Goal: Contribute content: Contribute content

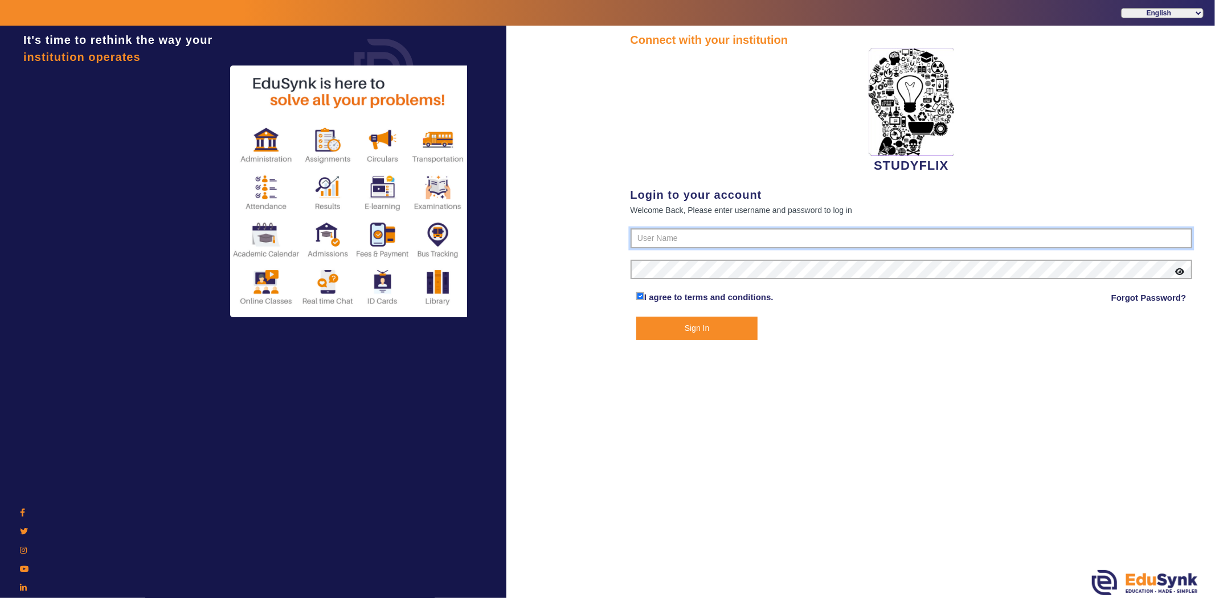
type input "6354922771"
click at [660, 329] on button "Sign In" at bounding box center [696, 328] width 121 height 23
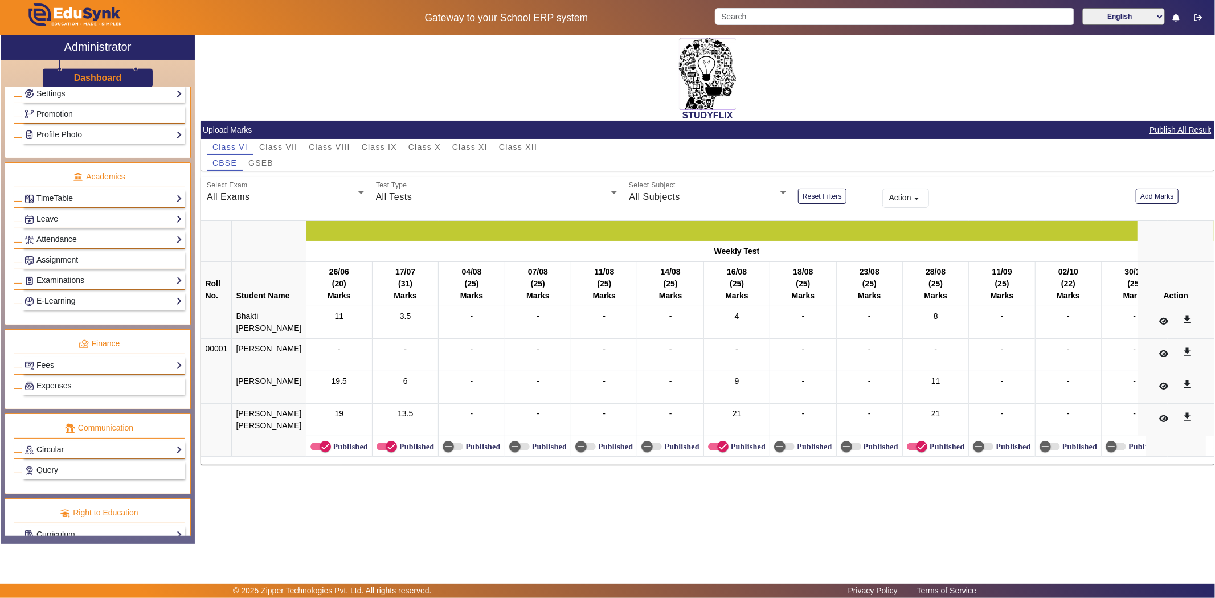
scroll to position [406, 0]
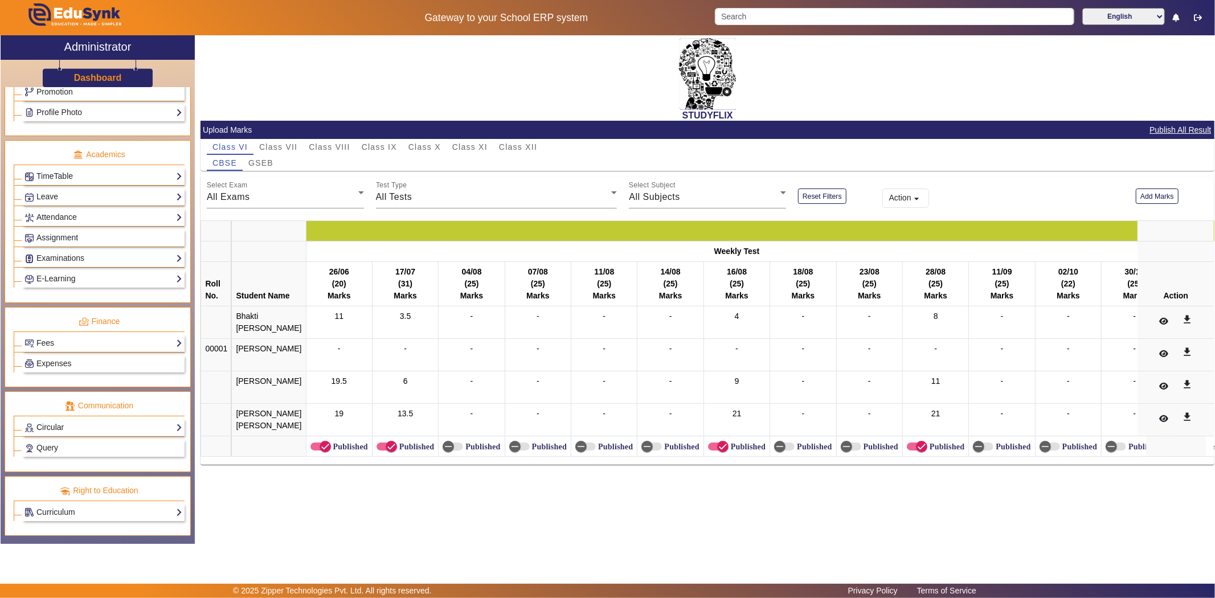
click at [55, 427] on link "Circular" at bounding box center [103, 427] width 158 height 13
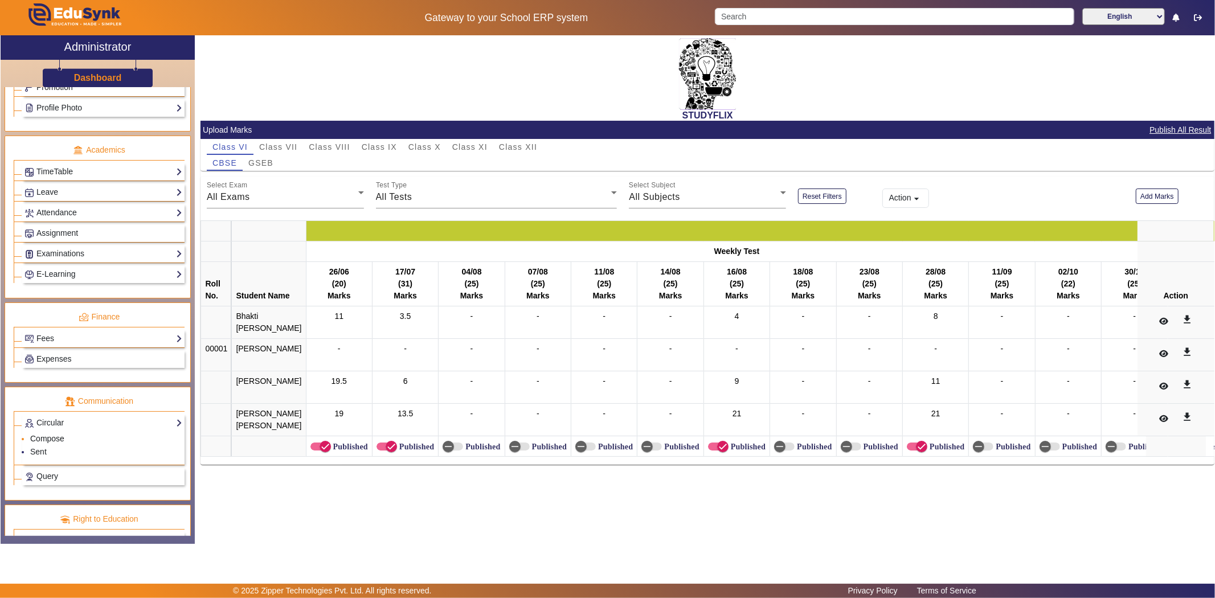
click at [47, 443] on link "Compose" at bounding box center [47, 438] width 34 height 9
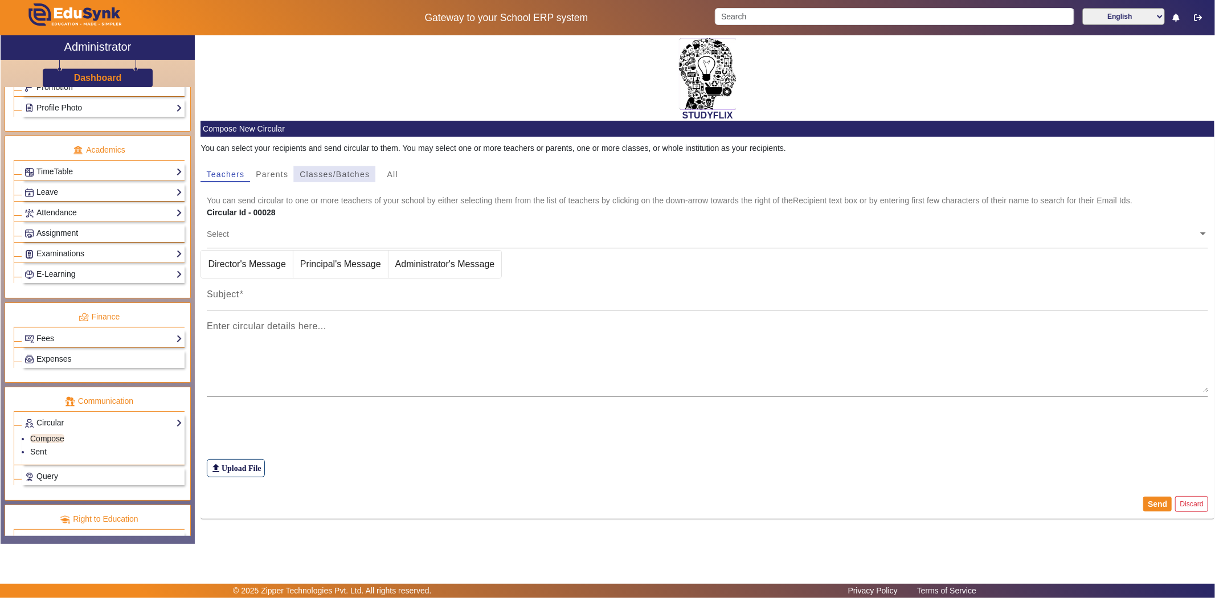
click at [332, 174] on span "Classes/Batches" at bounding box center [335, 174] width 70 height 8
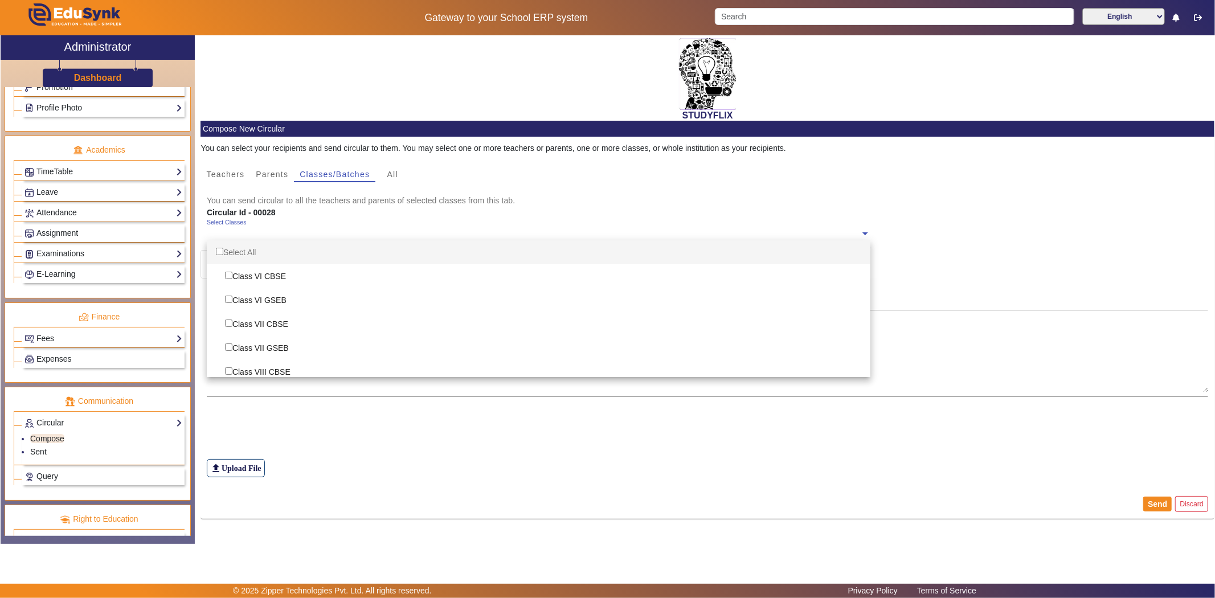
click at [281, 238] on input "text" at bounding box center [533, 233] width 653 height 11
click at [242, 251] on div "Select All" at bounding box center [539, 252] width 664 height 24
checkbox input "true"
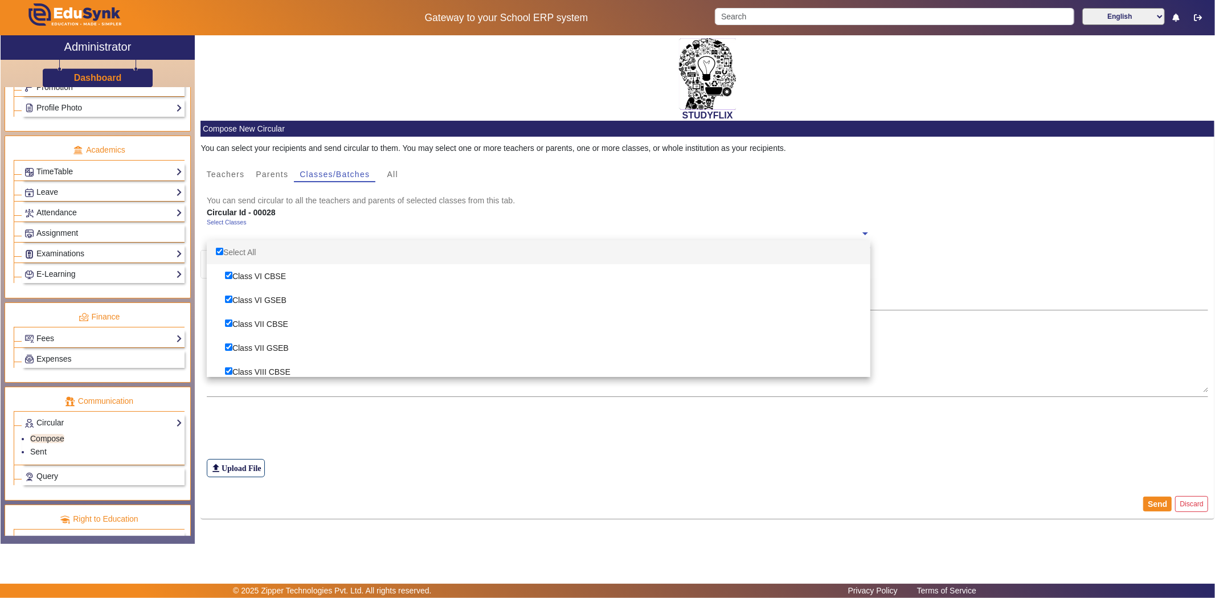
checkbox input "true"
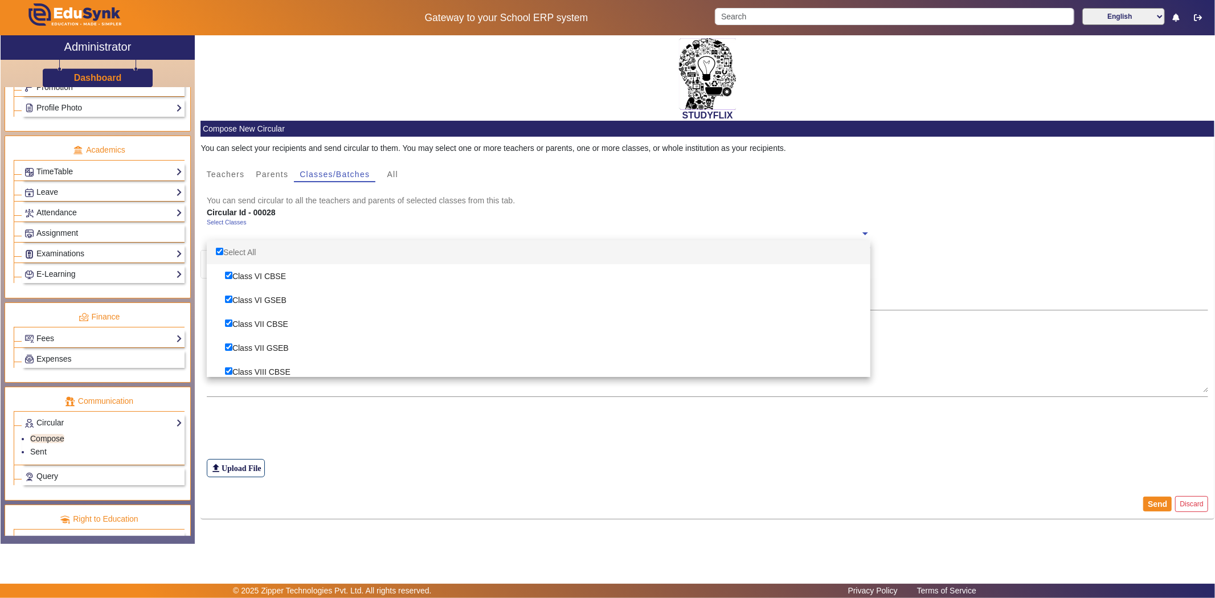
checkbox input "true"
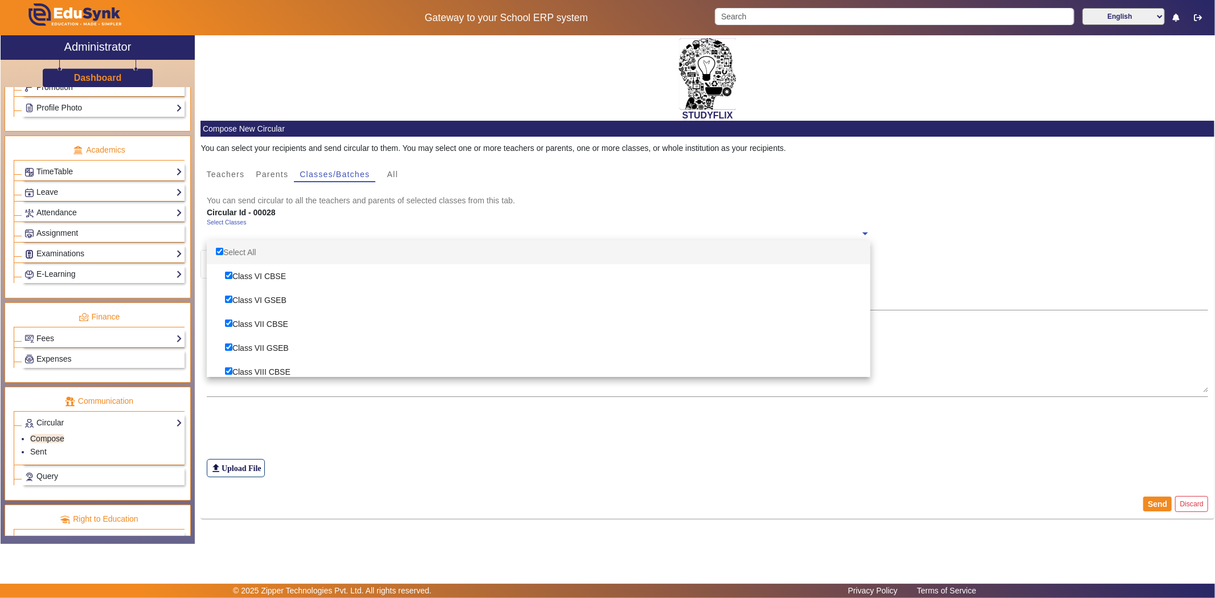
checkbox input "true"
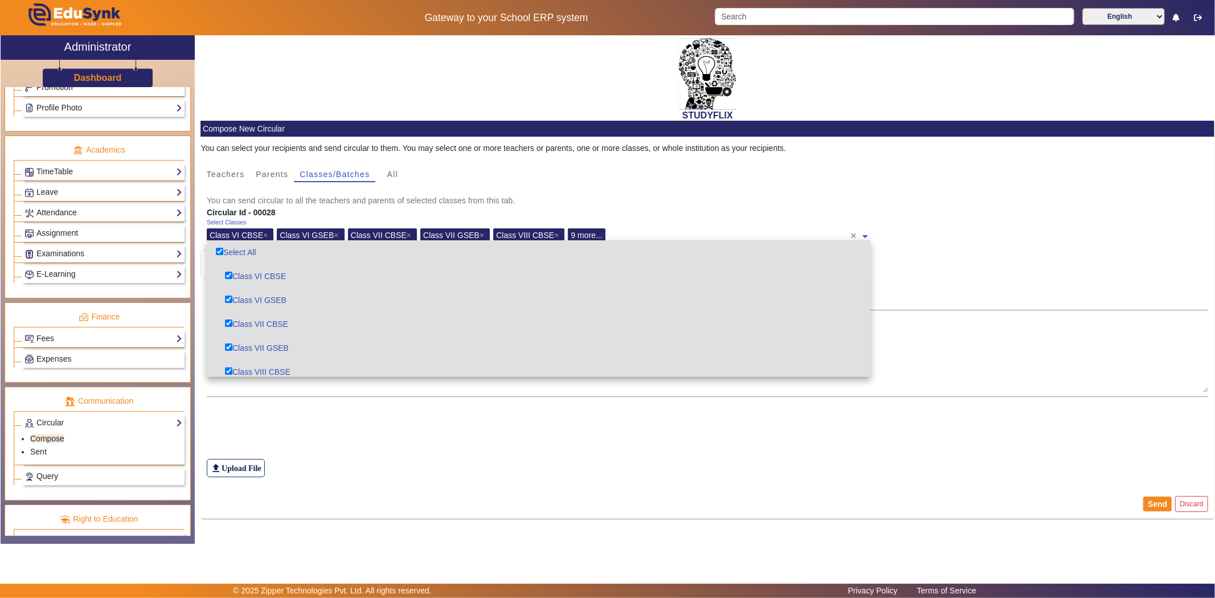
click at [319, 445] on div "file_upload Upload File" at bounding box center [708, 443] width 1002 height 68
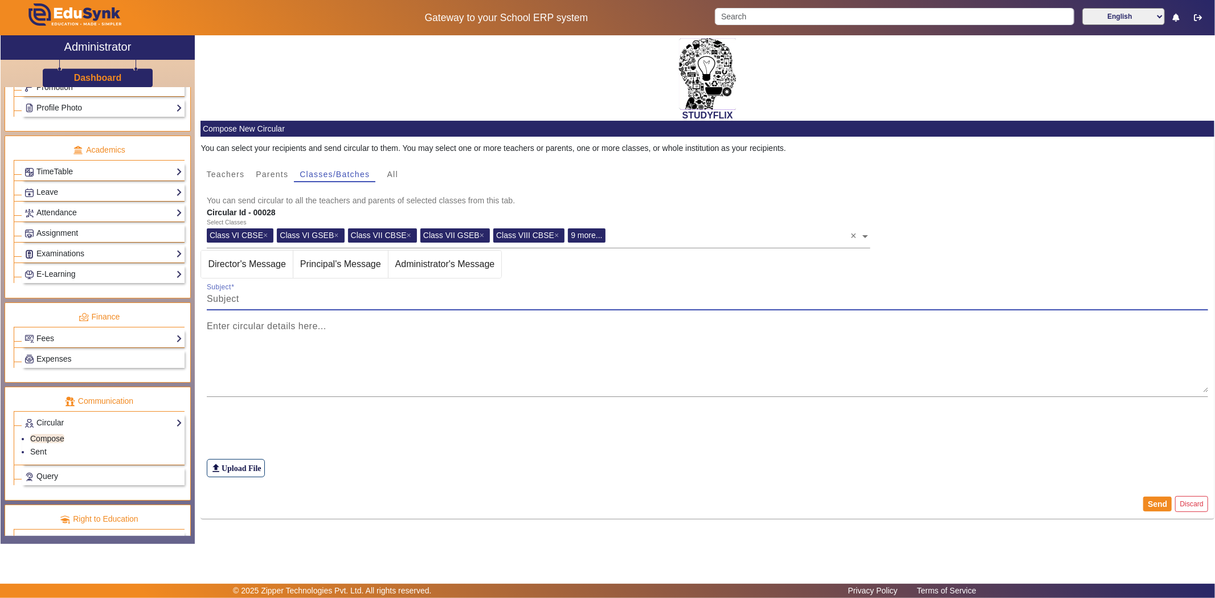
click at [305, 293] on input "Subject" at bounding box center [708, 299] width 1002 height 14
type input "TIME TABLE [DATE]"
click at [298, 326] on mat-label "Enter circular details here..." at bounding box center [267, 326] width 120 height 10
click at [298, 326] on textarea "Enter circular details here..." at bounding box center [708, 358] width 1002 height 68
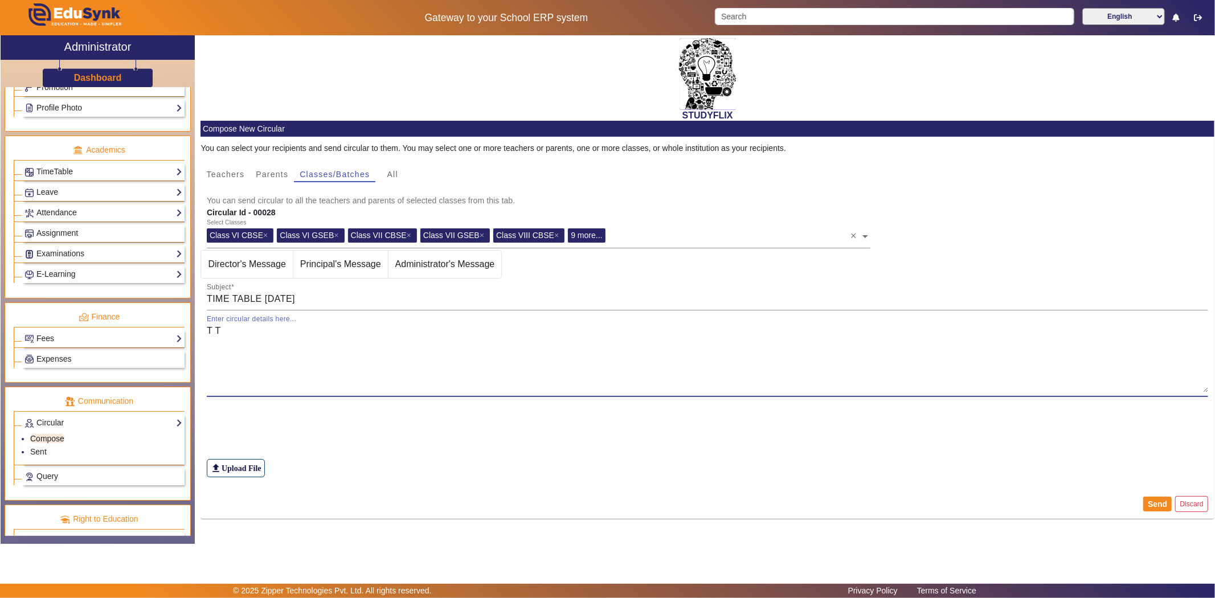
type textarea "T T"
click at [245, 463] on label "file_upload Upload File" at bounding box center [236, 468] width 58 height 18
click at [0, 0] on input "file_upload Upload File" at bounding box center [0, 0] width 0 height 0
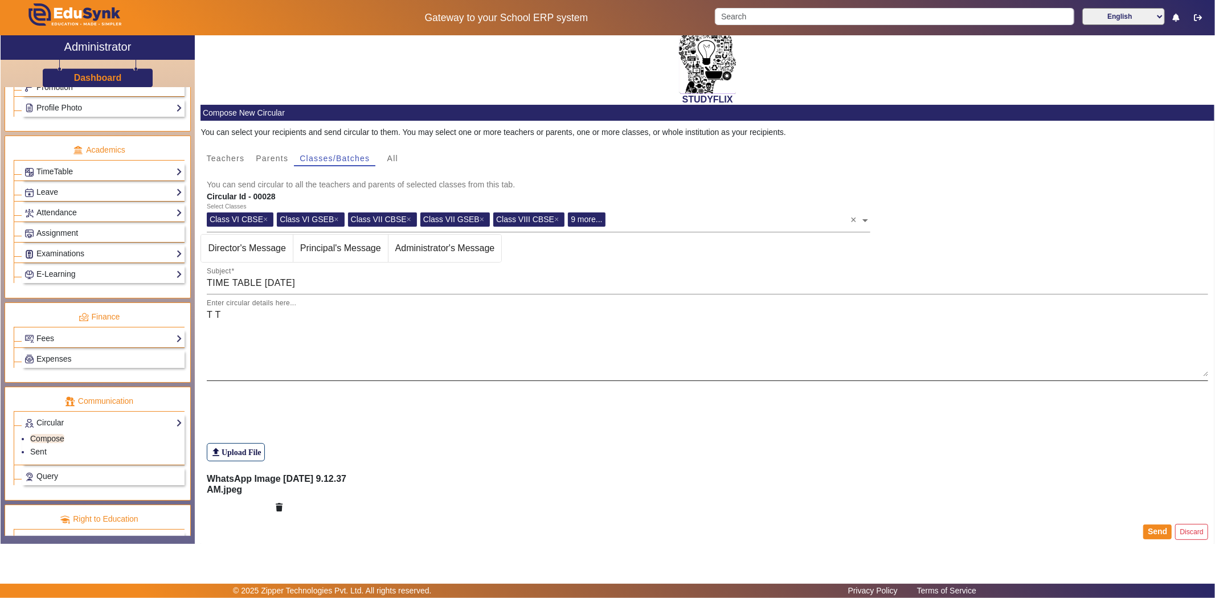
scroll to position [24, 0]
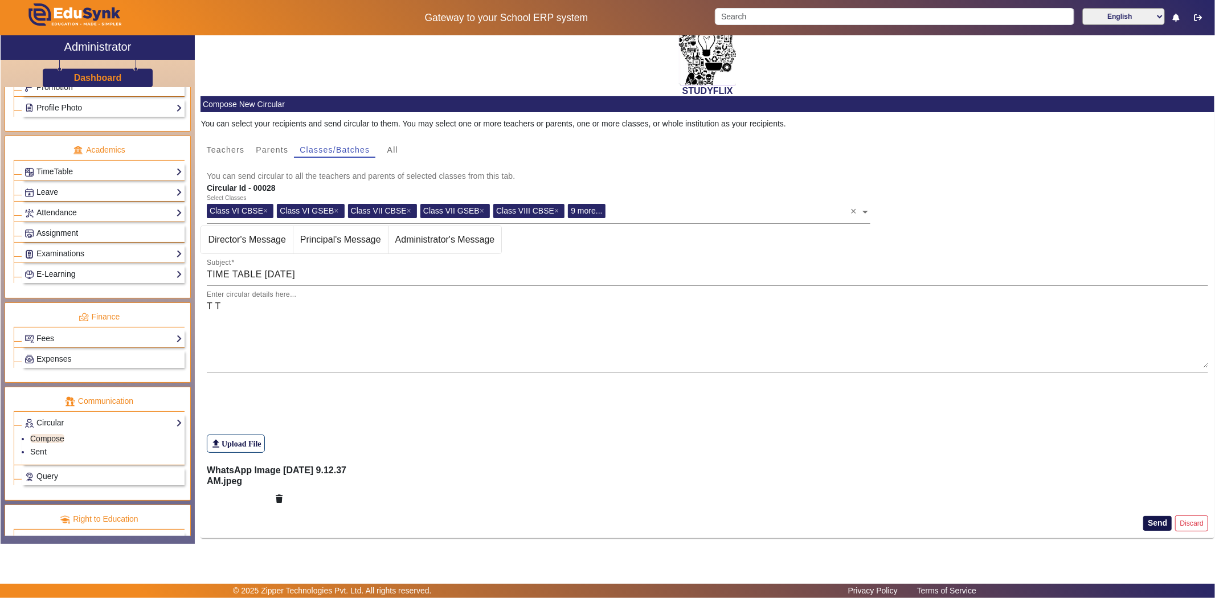
click at [1146, 525] on button "Send" at bounding box center [1157, 523] width 28 height 15
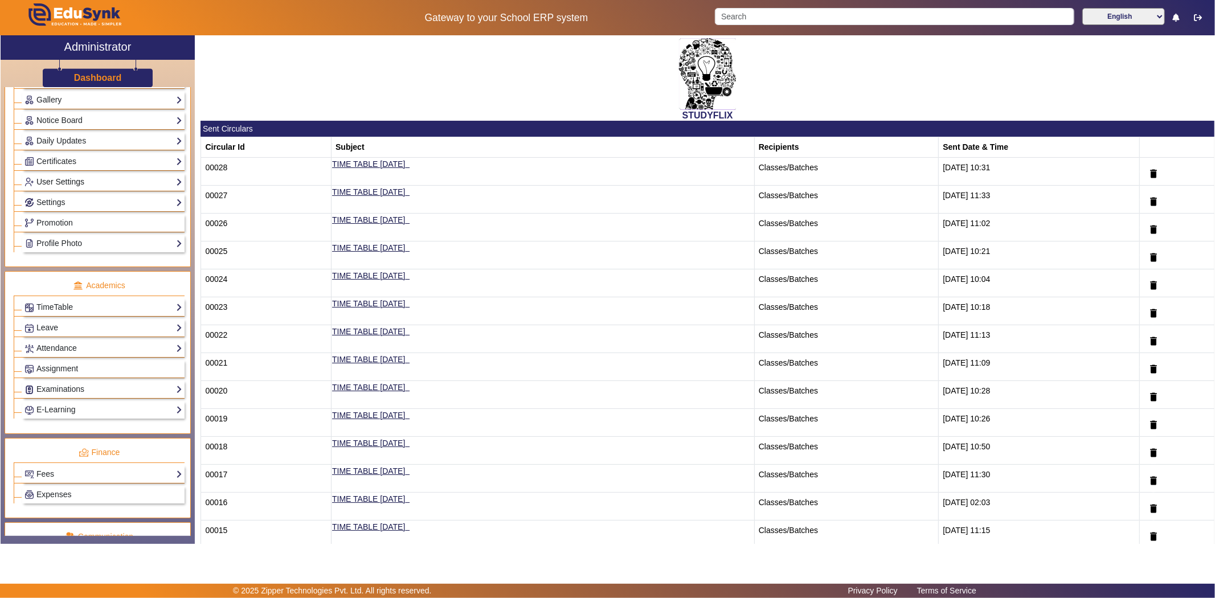
scroll to position [249, 0]
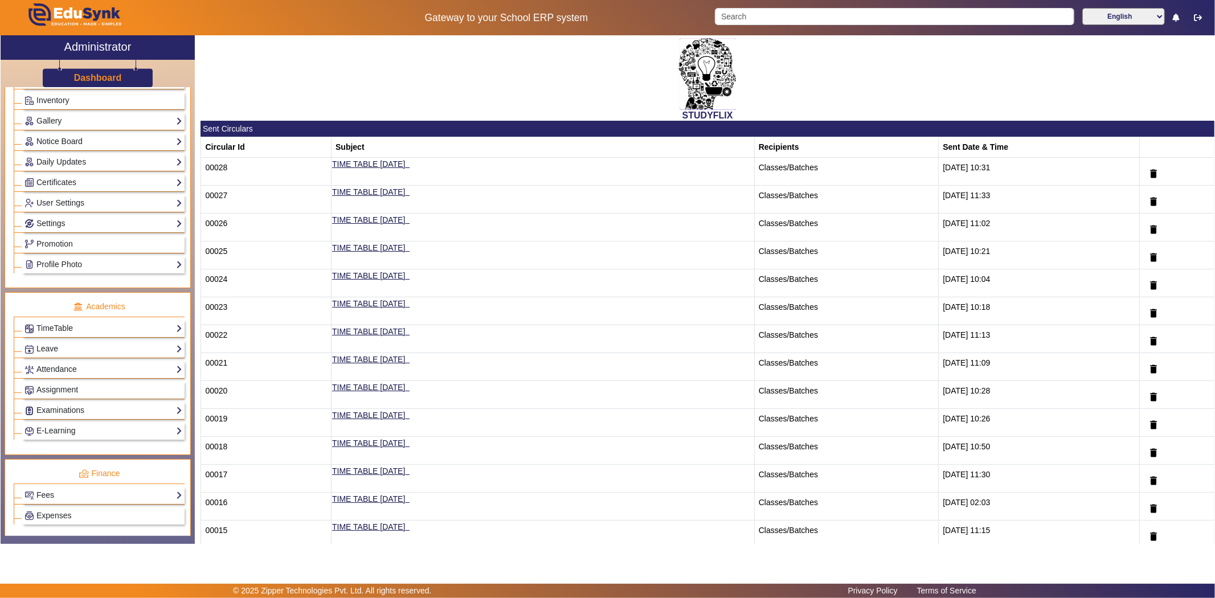
click at [53, 143] on link "Notice Board" at bounding box center [103, 141] width 158 height 13
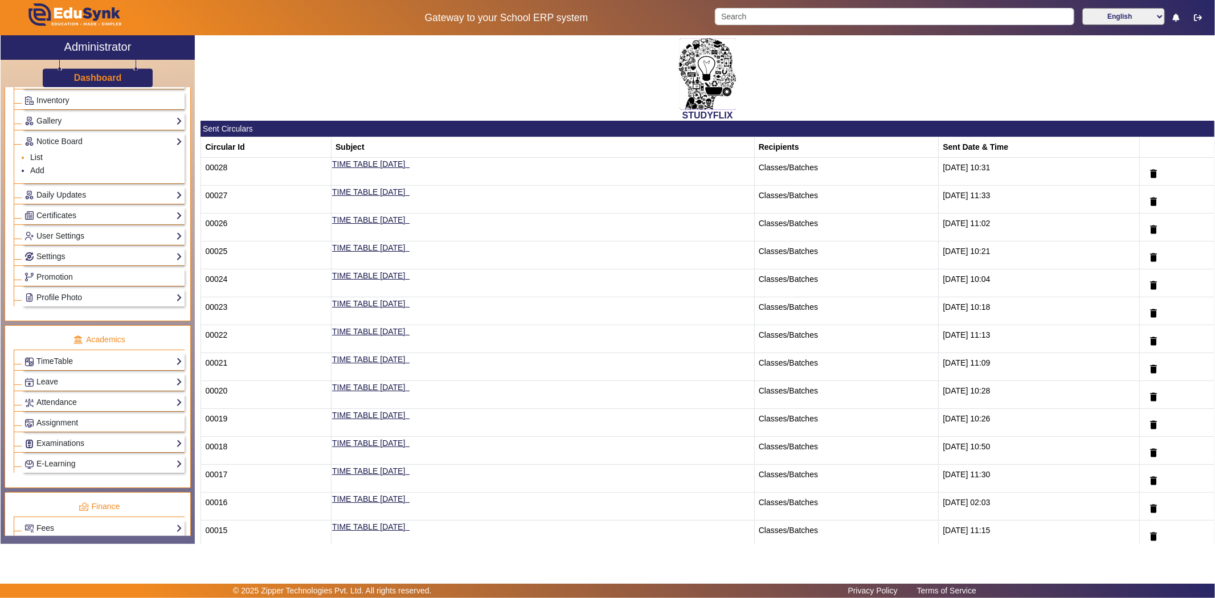
click at [36, 158] on link "List" at bounding box center [36, 157] width 13 height 9
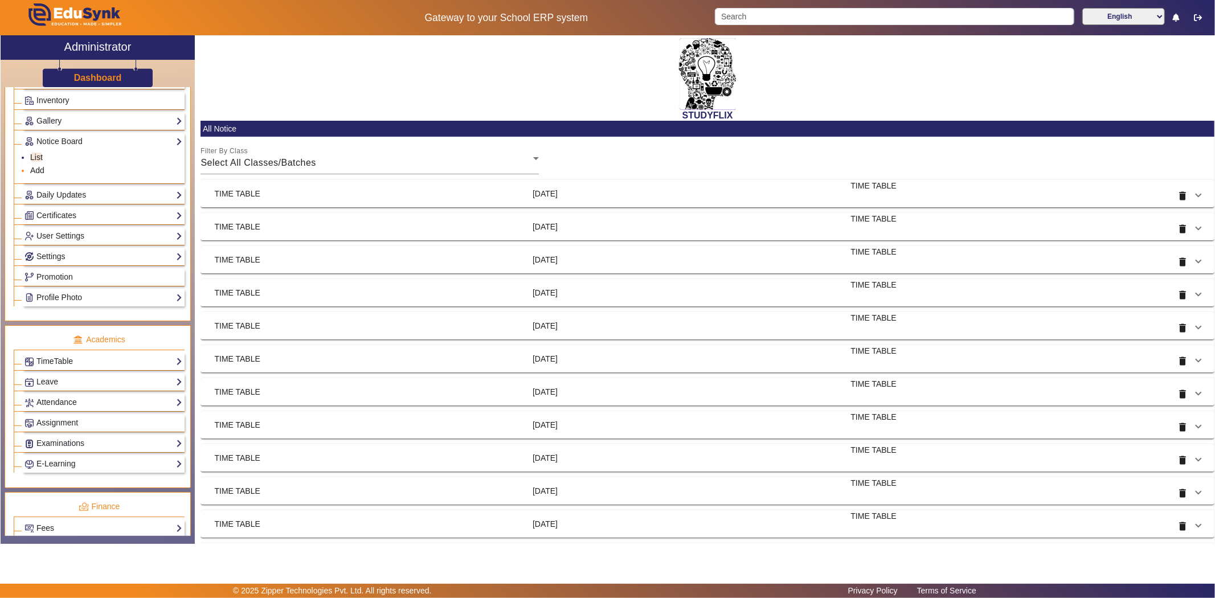
click at [40, 167] on link "Add" at bounding box center [37, 170] width 14 height 9
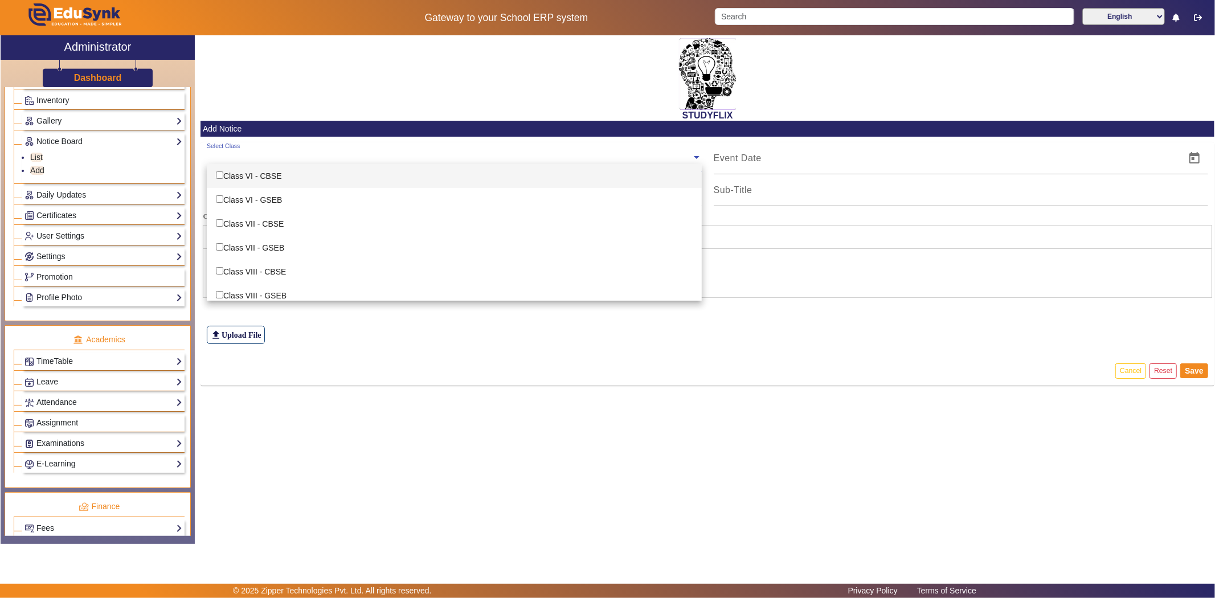
click at [264, 161] on input "text" at bounding box center [449, 157] width 485 height 11
click at [262, 171] on div "Class VI - CBSE" at bounding box center [454, 176] width 495 height 24
checkbox input "true"
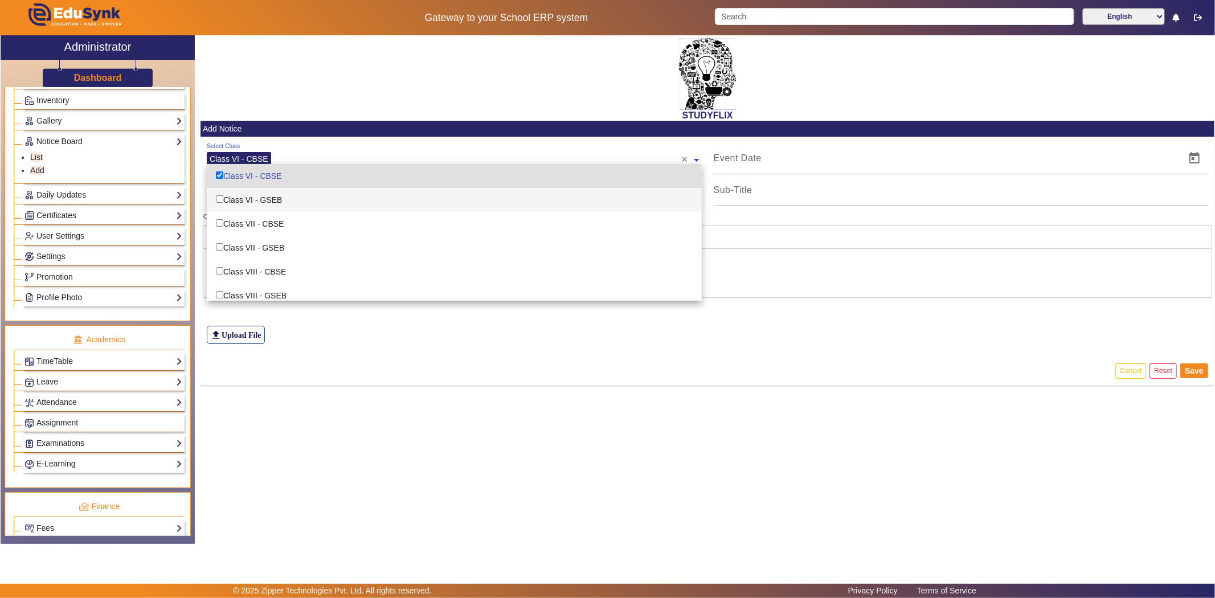
click at [259, 190] on div "Class VI - GSEB" at bounding box center [454, 200] width 495 height 24
checkbox input "true"
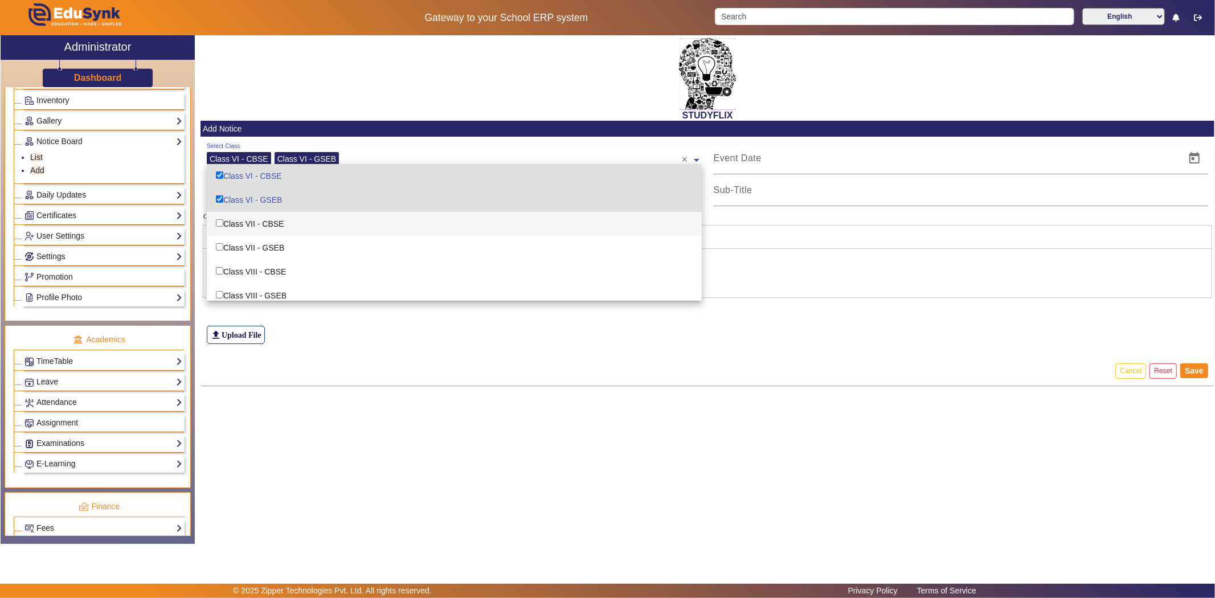
click at [257, 220] on div "Class VII - CBSE" at bounding box center [454, 224] width 495 height 24
checkbox input "true"
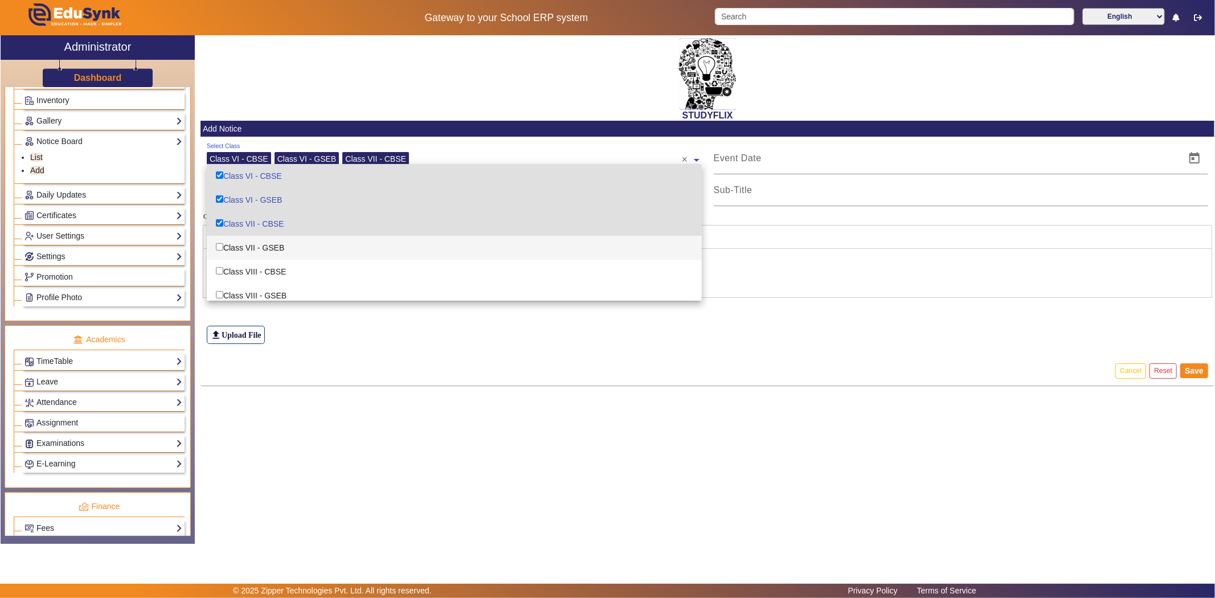
click at [257, 237] on div "Class VII - GSEB" at bounding box center [454, 248] width 495 height 24
checkbox input "true"
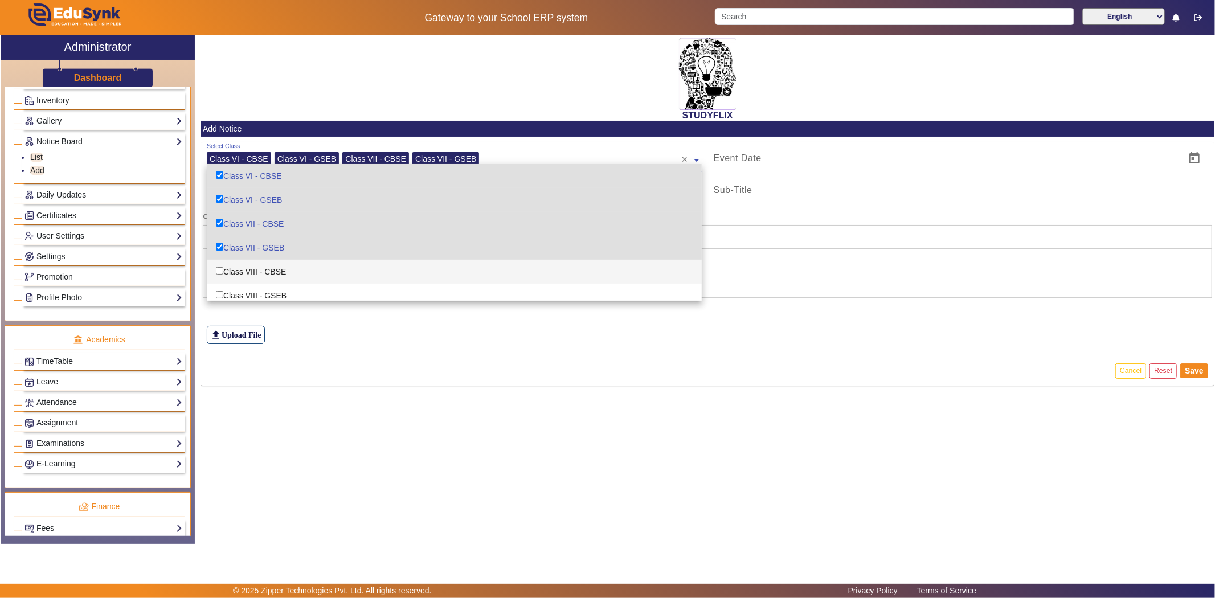
click at [257, 270] on div "Class VIII - CBSE" at bounding box center [454, 272] width 495 height 24
checkbox input "true"
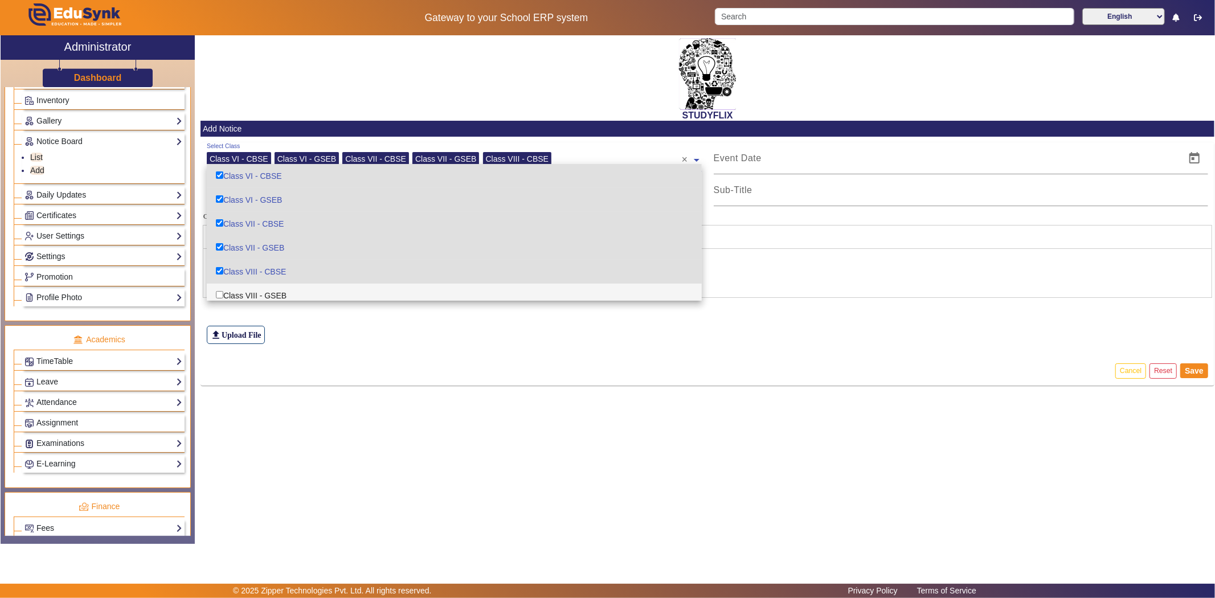
click at [258, 291] on div "Class VIII - GSEB" at bounding box center [454, 296] width 495 height 24
checkbox input "true"
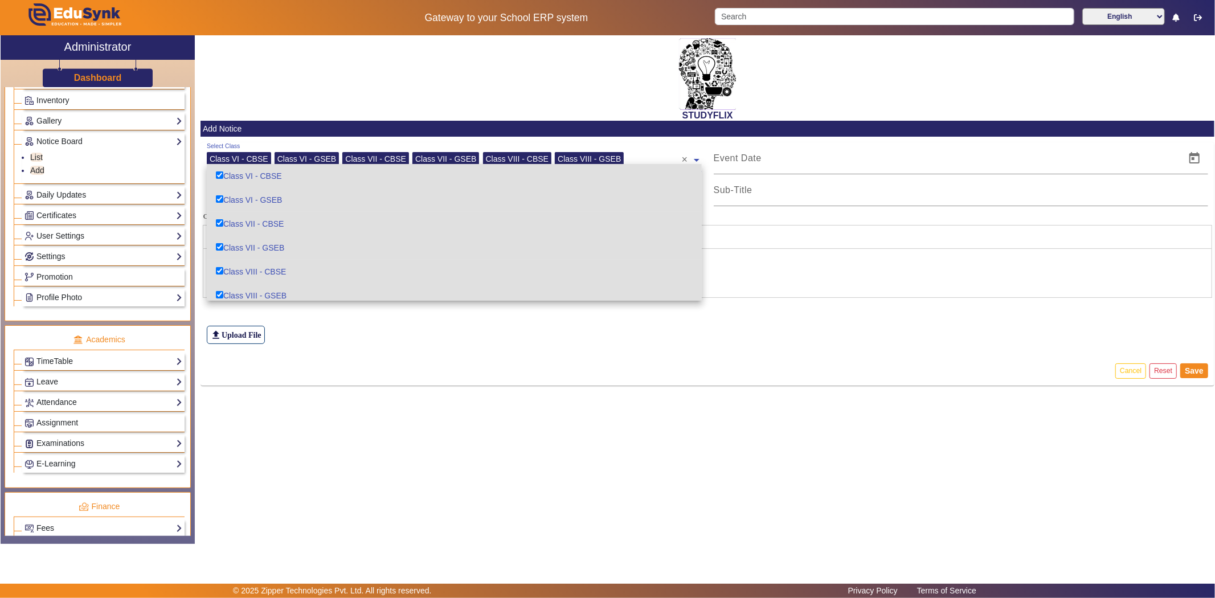
scroll to position [63, 0]
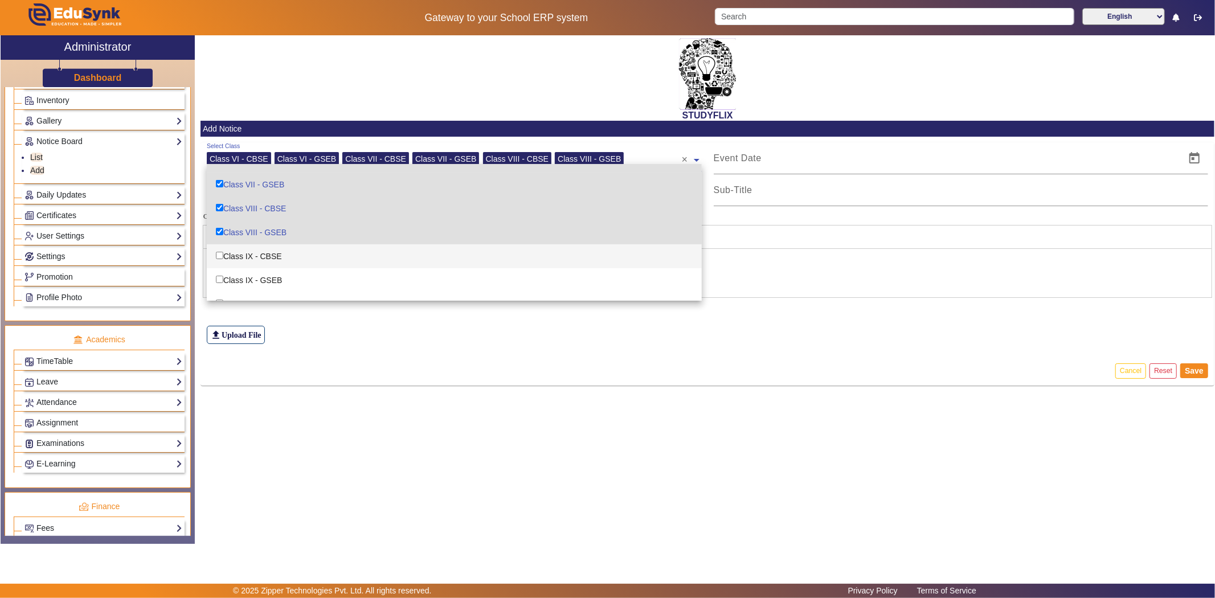
click at [267, 256] on div "Class IX - CBSE" at bounding box center [454, 256] width 495 height 24
checkbox input "true"
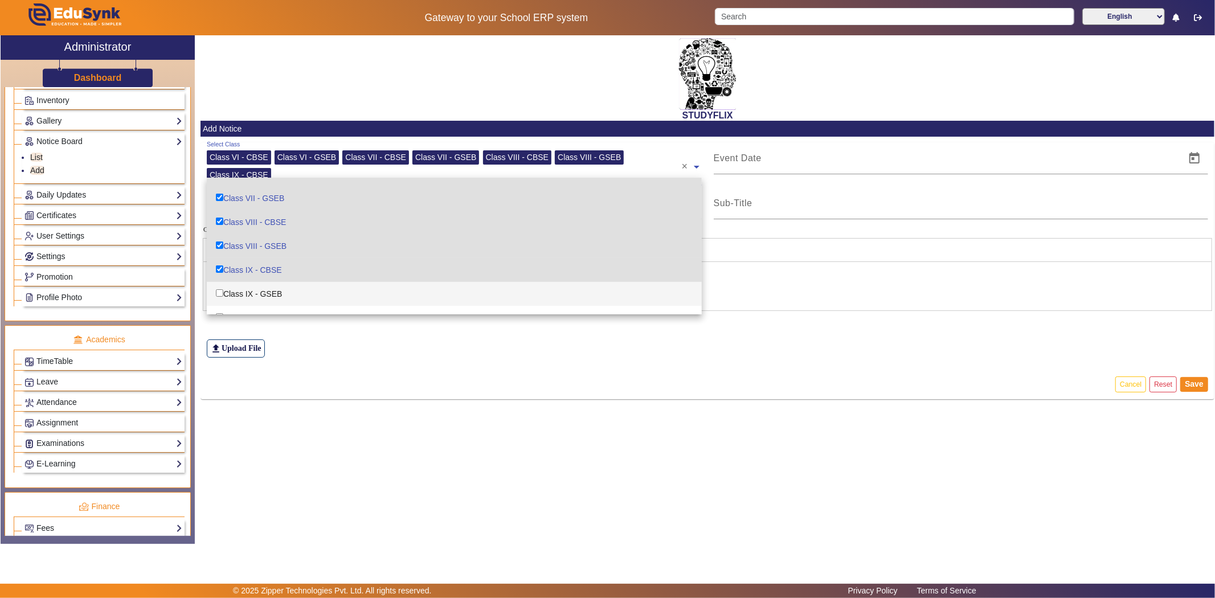
click at [264, 288] on div "Class IX - GSEB" at bounding box center [454, 294] width 495 height 24
checkbox input "true"
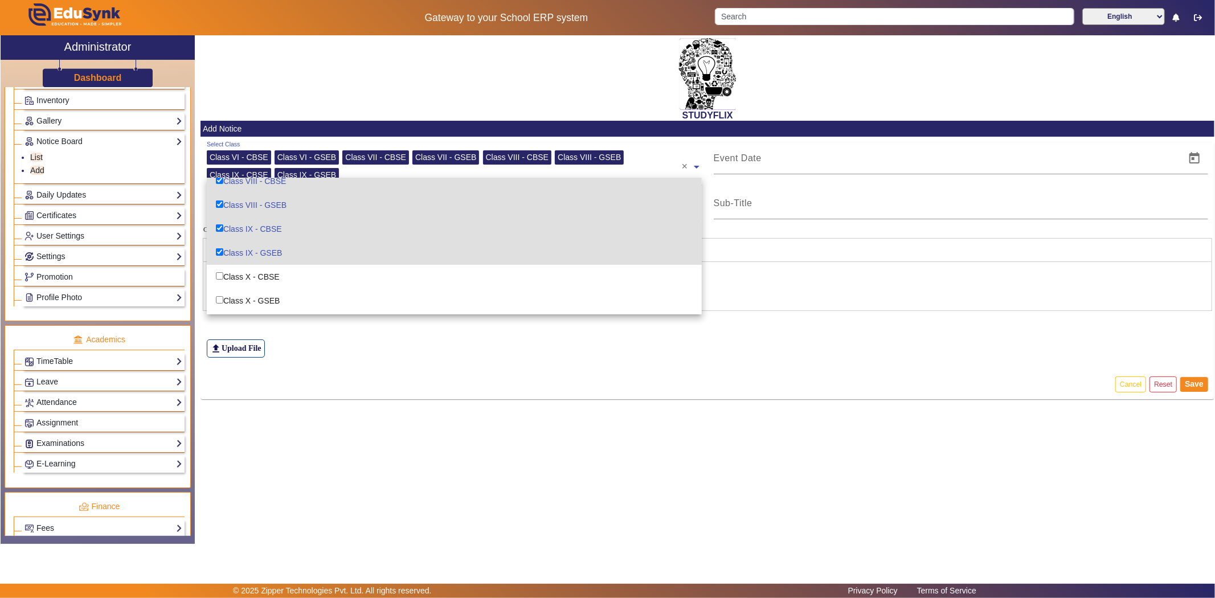
scroll to position [126, 0]
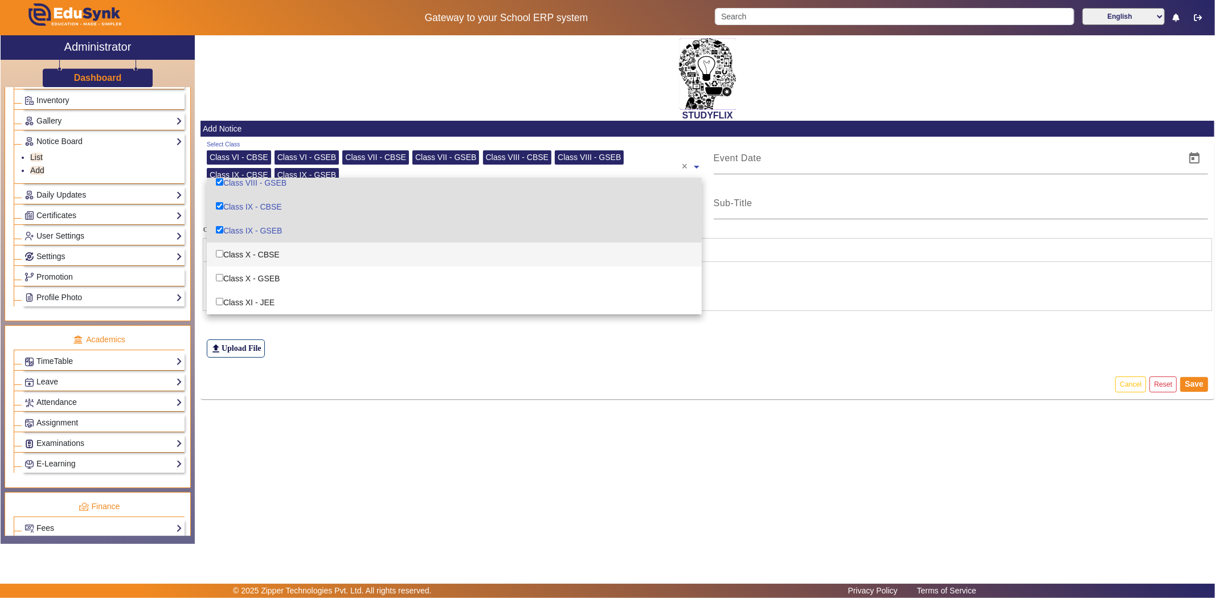
click at [269, 259] on div "Class X - CBSE" at bounding box center [454, 255] width 495 height 24
checkbox input "true"
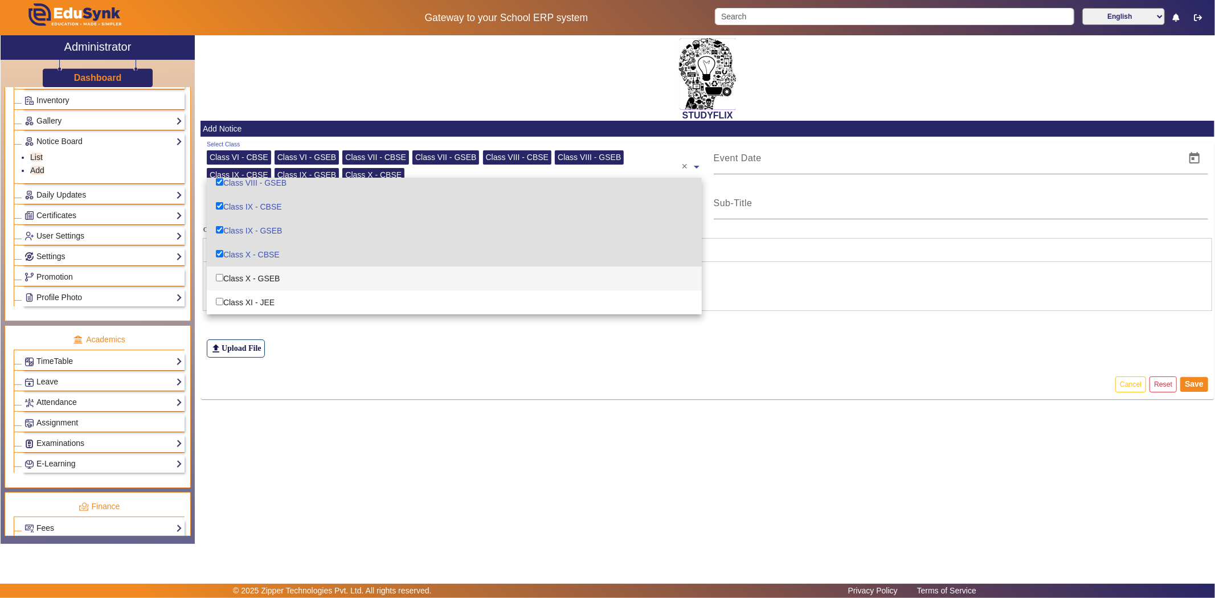
click at [265, 273] on div "Class X - GSEB" at bounding box center [454, 279] width 495 height 24
checkbox input "true"
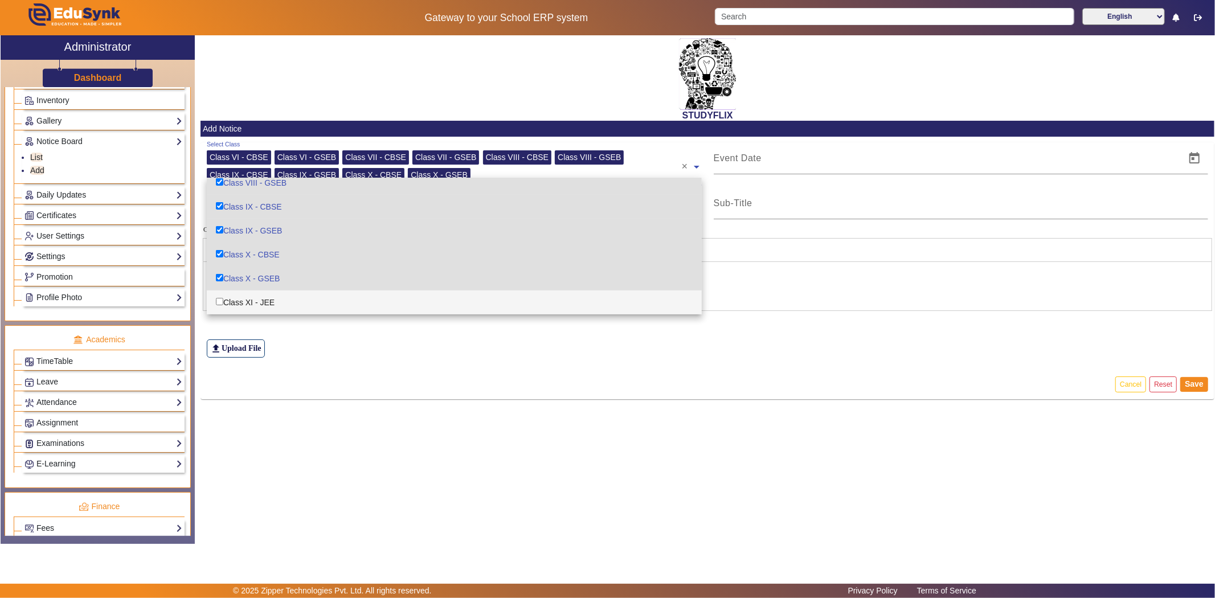
click at [251, 302] on div "Class XI - JEE" at bounding box center [454, 303] width 495 height 24
checkbox input "true"
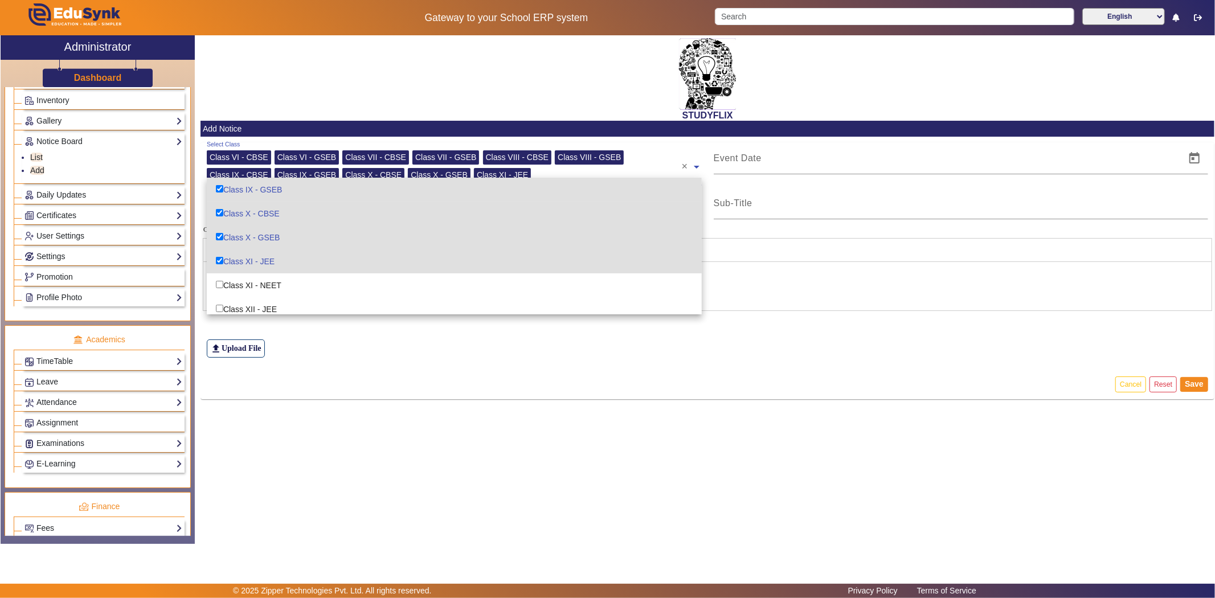
scroll to position [190, 0]
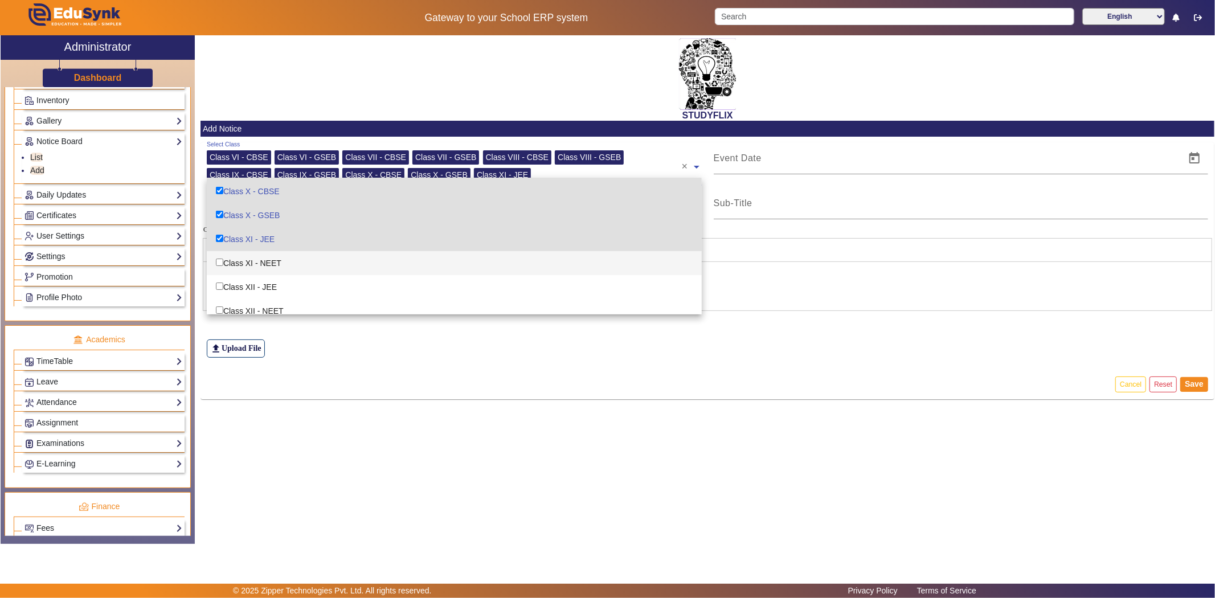
click at [269, 263] on div "Class XI - NEET" at bounding box center [454, 263] width 495 height 24
checkbox input "true"
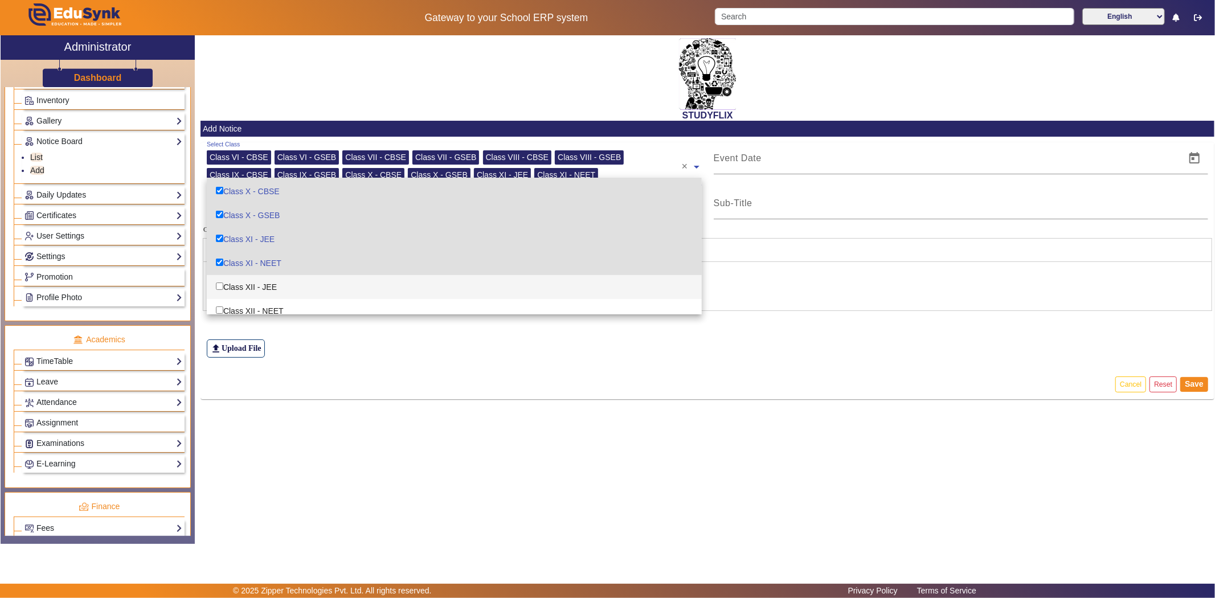
click at [272, 283] on div "Class XII - JEE" at bounding box center [454, 287] width 495 height 24
checkbox input "true"
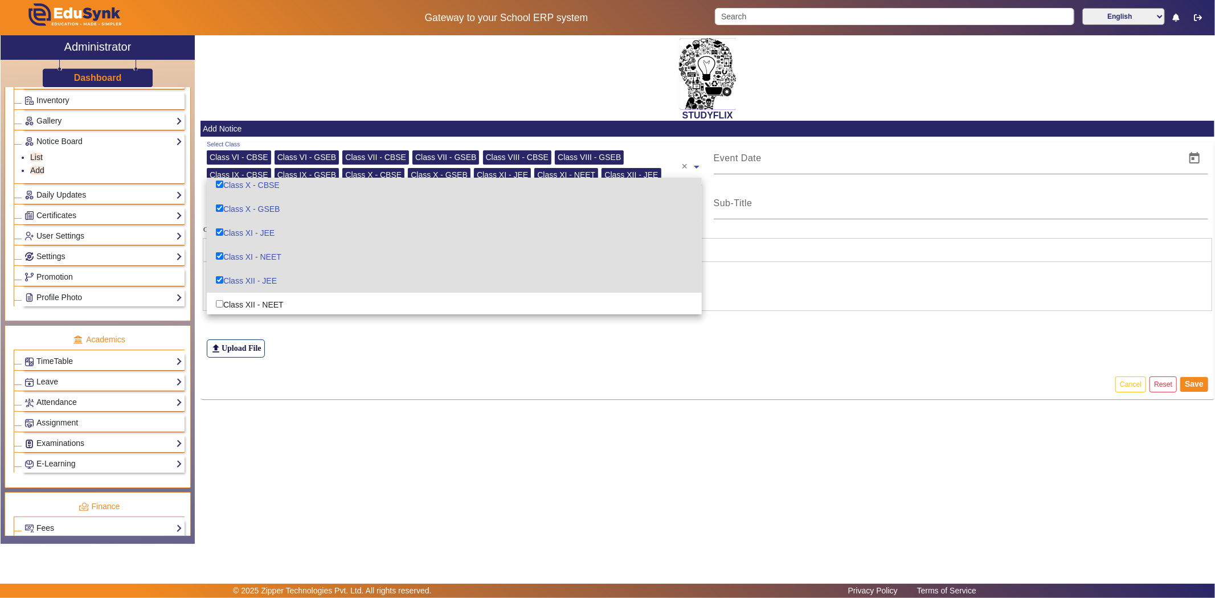
scroll to position [198, 0]
click at [269, 296] on div "Class XII - NEET" at bounding box center [454, 303] width 495 height 24
checkbox input "true"
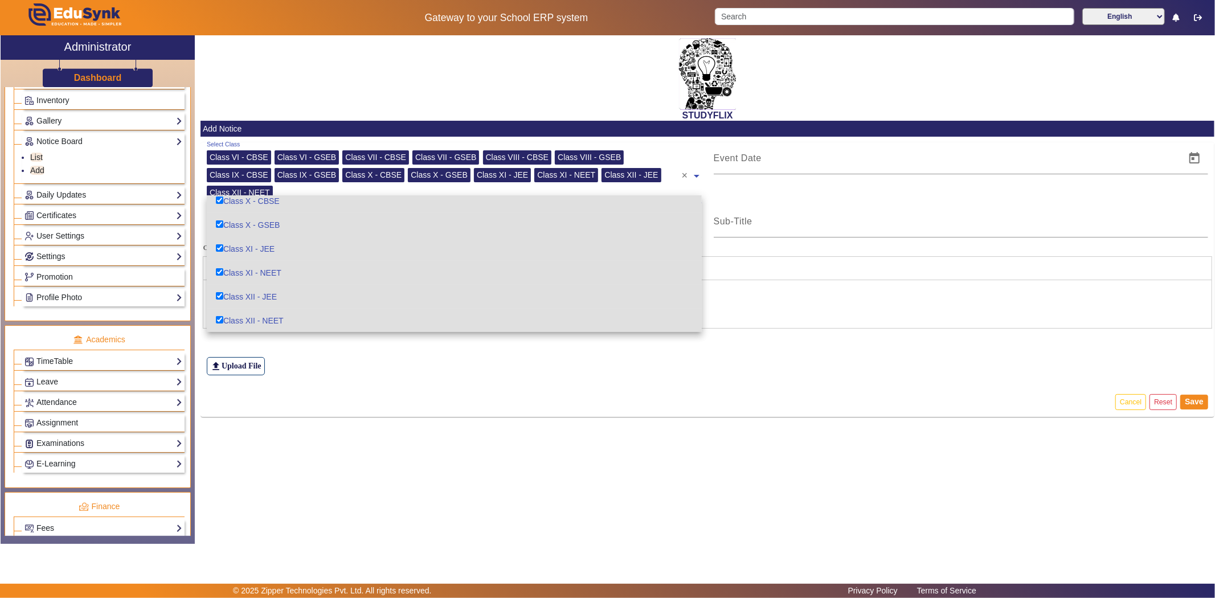
click at [298, 341] on div "file_upload Upload File" at bounding box center [708, 341] width 1002 height 68
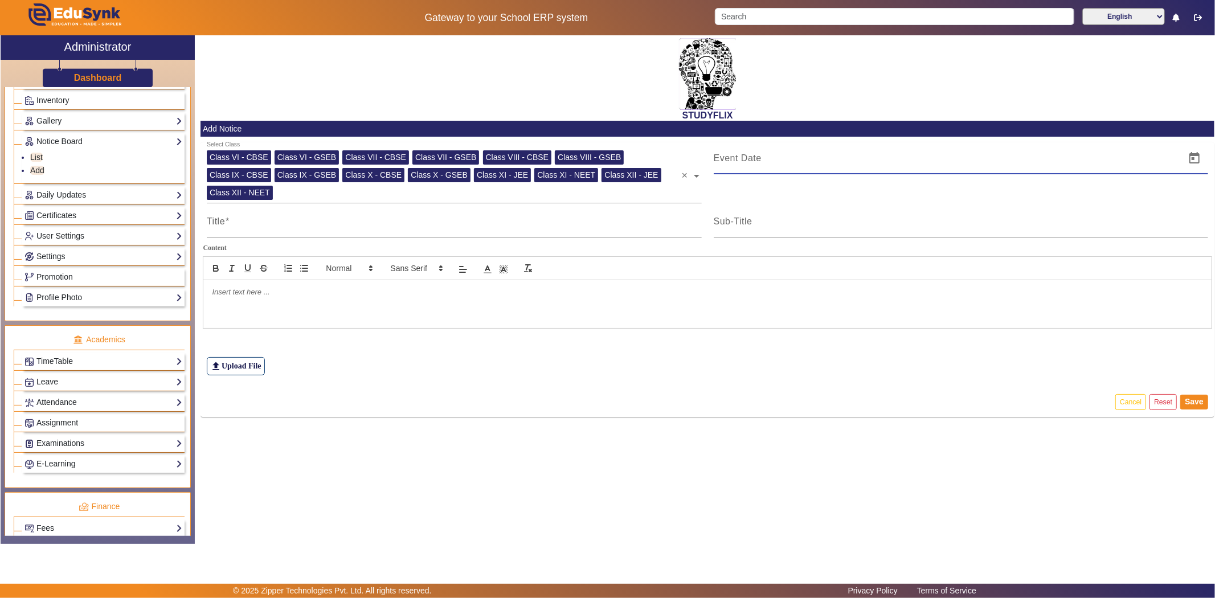
click at [759, 161] on input at bounding box center [946, 159] width 465 height 14
click at [1191, 160] on span "Open calendar" at bounding box center [1194, 158] width 27 height 27
click at [797, 293] on span "9" at bounding box center [798, 290] width 21 height 21
type input "[DATE]"
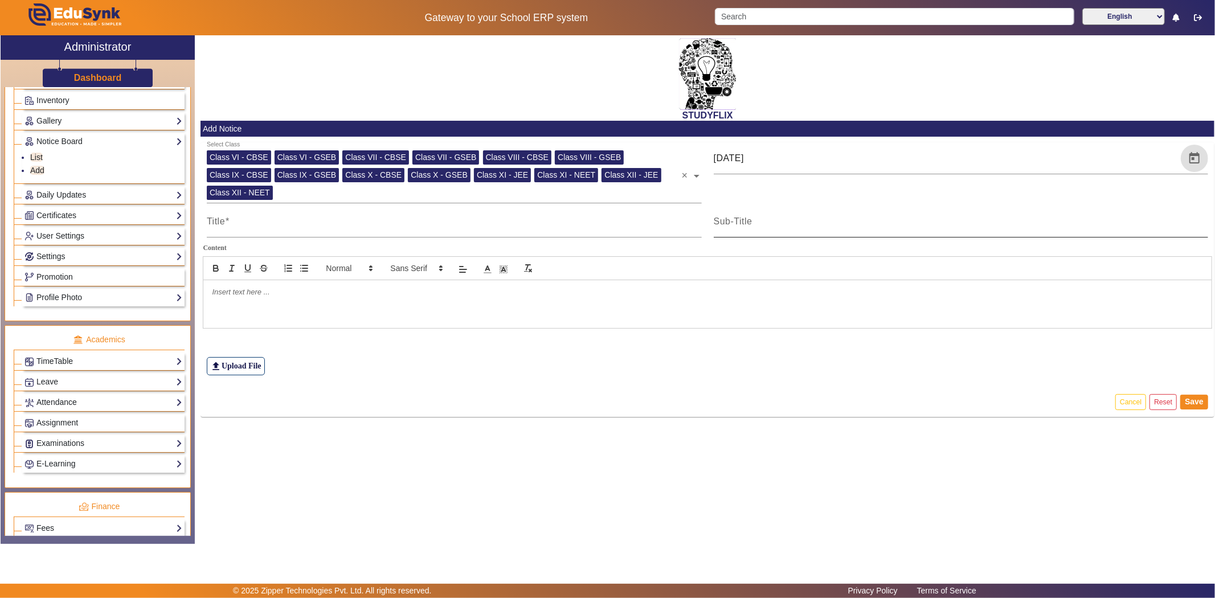
click at [746, 220] on mat-label "Sub-Title" at bounding box center [733, 221] width 39 height 10
click at [746, 220] on input "Sub-Title" at bounding box center [961, 226] width 495 height 14
click at [433, 227] on input "Title" at bounding box center [454, 226] width 495 height 14
type input "TIME TABLE"
click at [283, 287] on p at bounding box center [707, 292] width 991 height 10
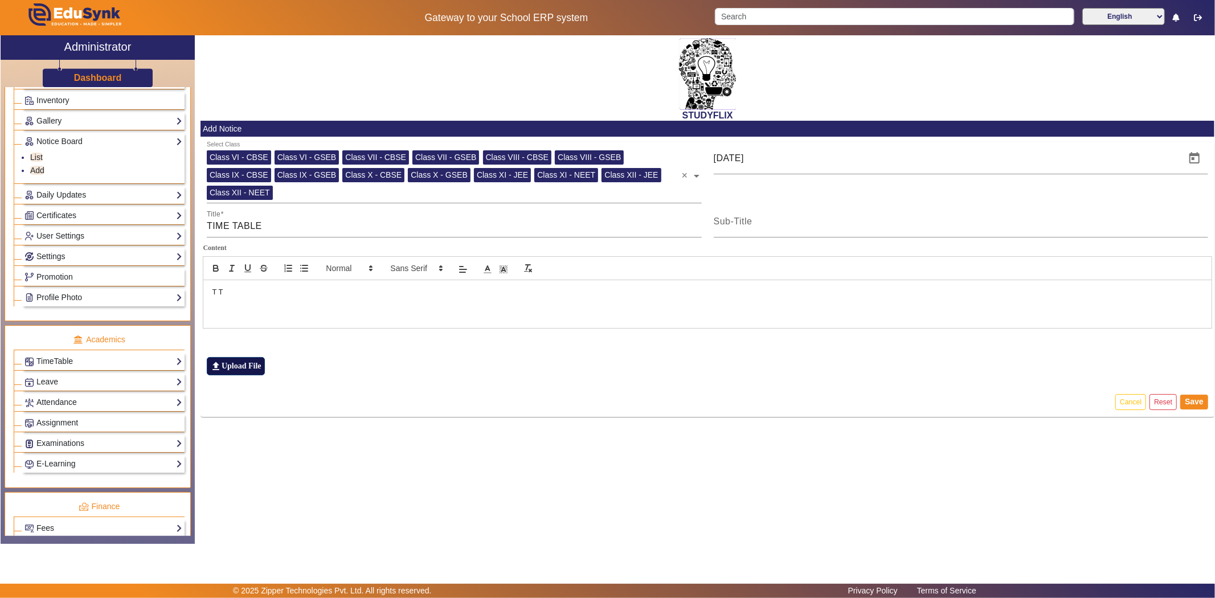
click at [249, 362] on label "file_upload Upload File" at bounding box center [236, 366] width 58 height 18
click at [0, 0] on input "file_upload Upload File" at bounding box center [0, 0] width 0 height 0
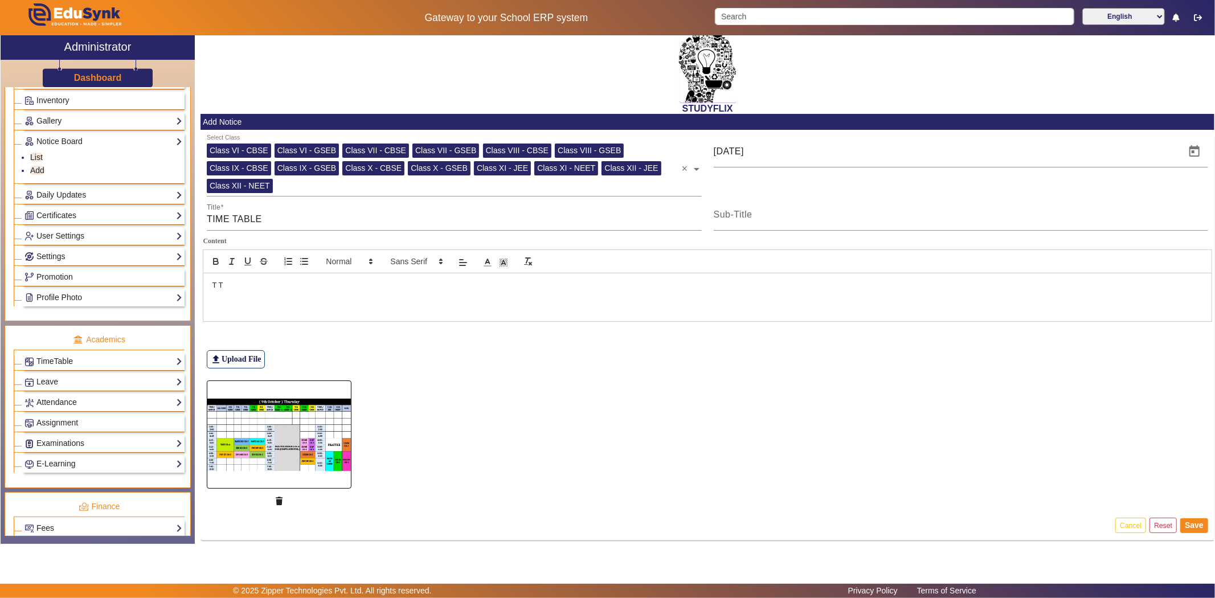
scroll to position [9, 0]
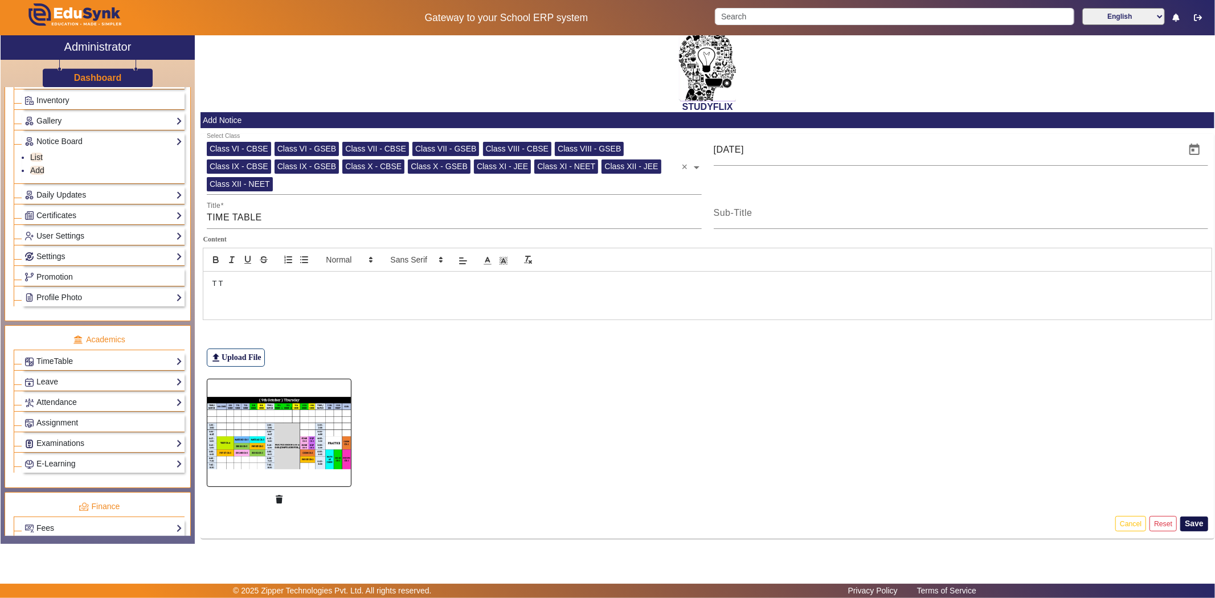
click at [1189, 522] on button "Save" at bounding box center [1194, 524] width 28 height 15
